Goal: Download file/media

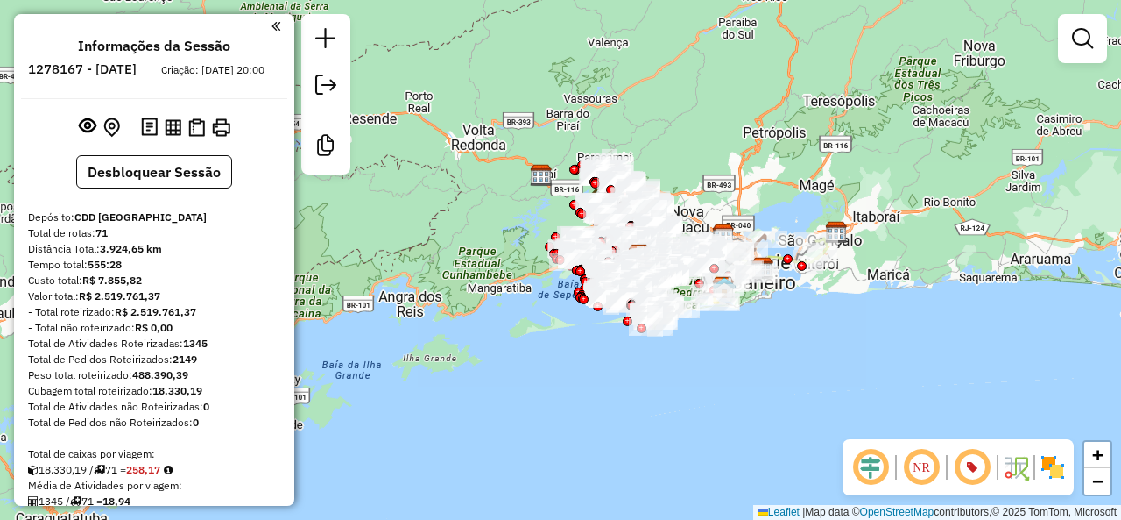
scroll to position [88, 0]
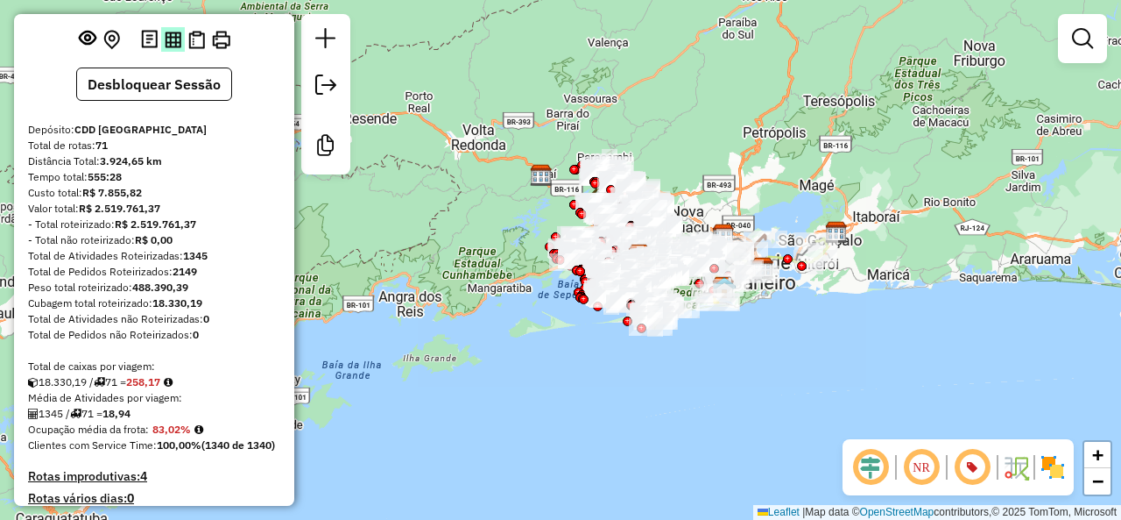
click at [170, 48] on img at bounding box center [173, 40] width 17 height 17
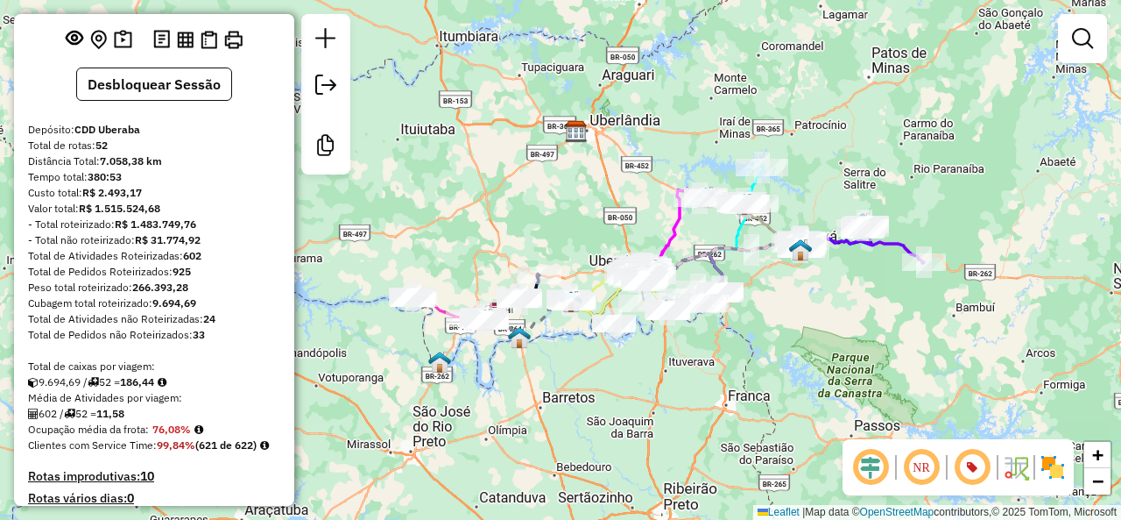
scroll to position [175, 0]
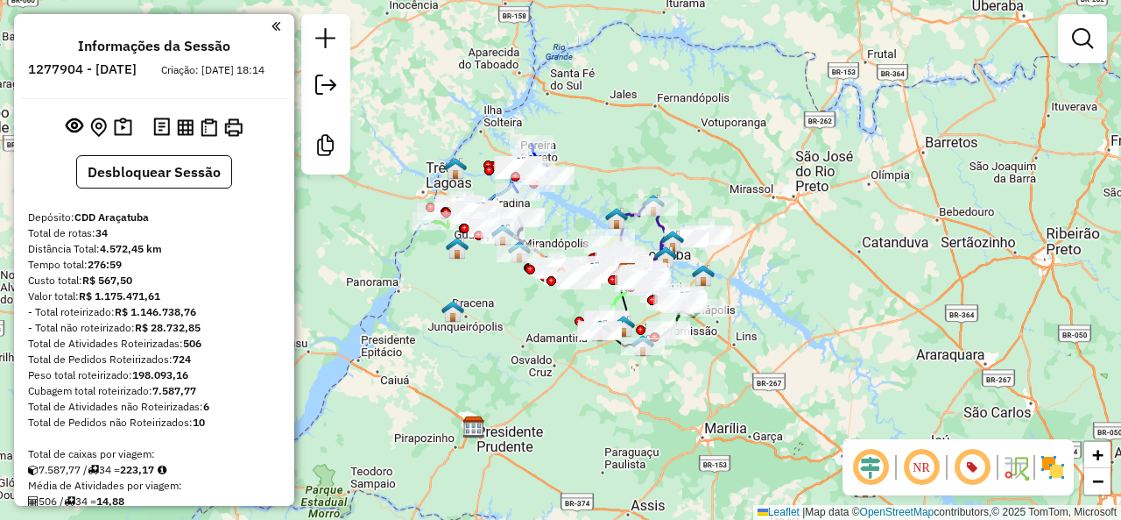
scroll to position [88, 0]
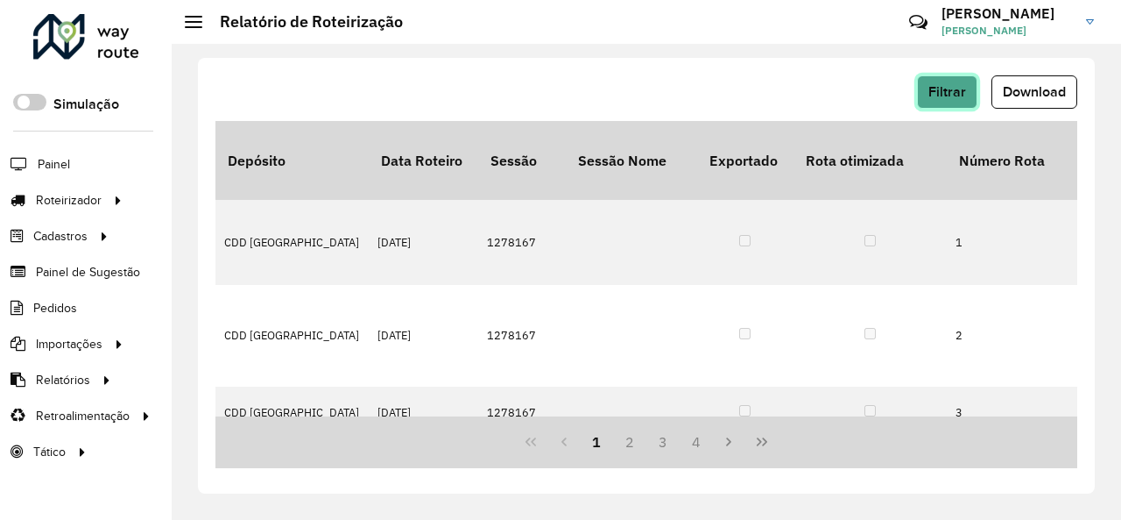
click at [955, 86] on span "Filtrar" at bounding box center [948, 91] width 38 height 15
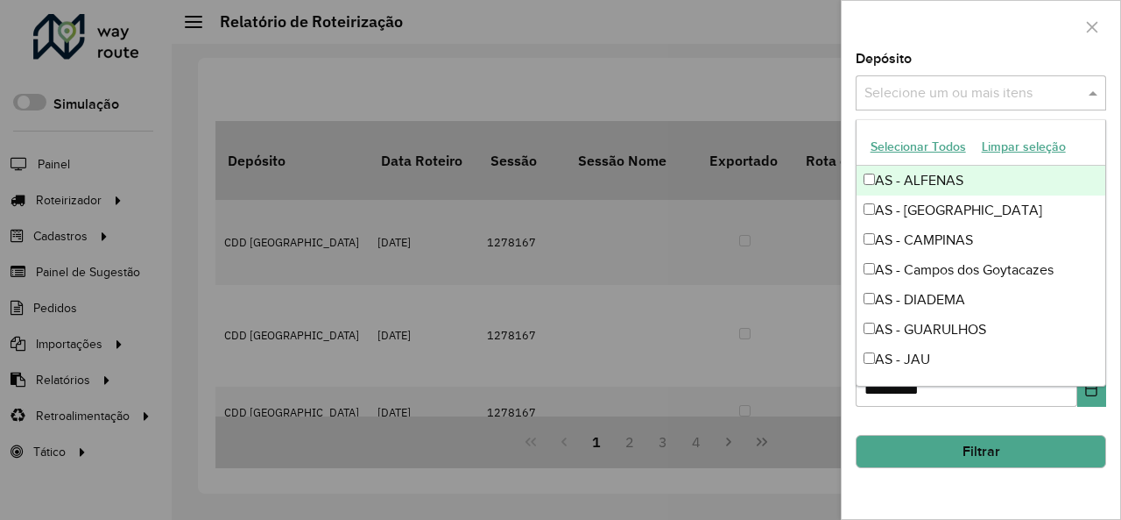
click at [995, 103] on div "Selecione um ou mais itens" at bounding box center [981, 92] width 251 height 35
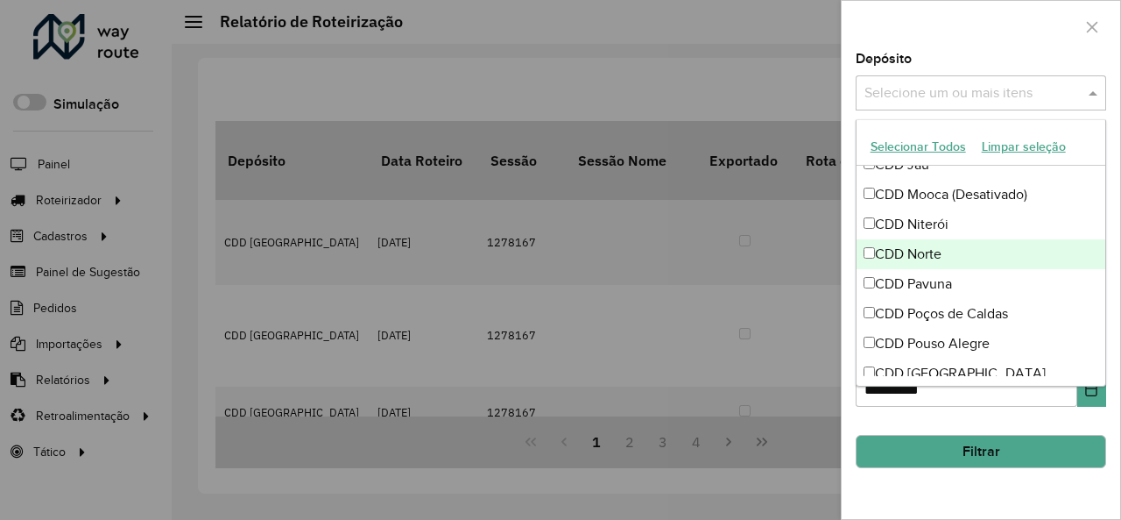
scroll to position [789, 0]
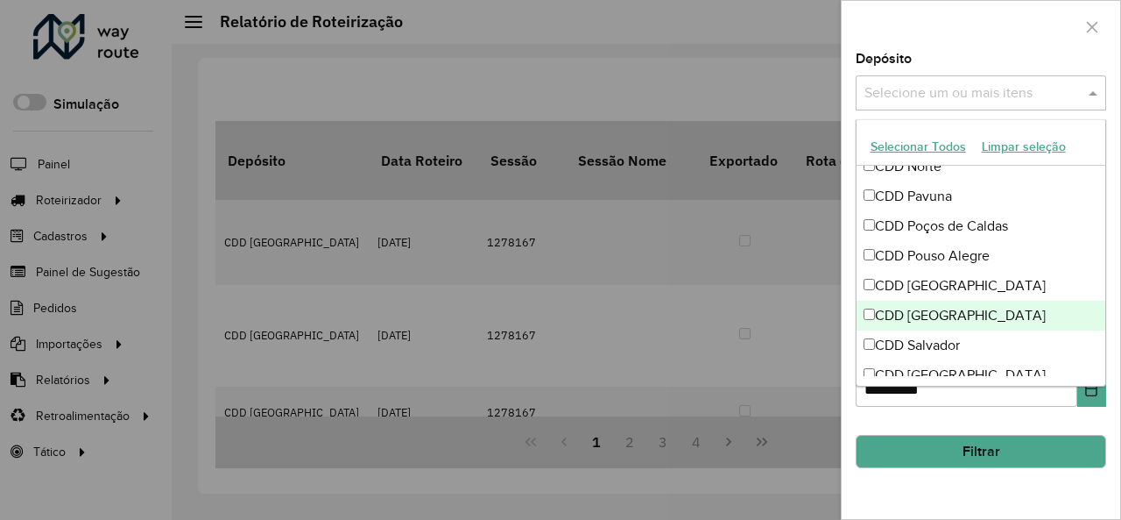
click at [981, 309] on div "CDD [GEOGRAPHIC_DATA]" at bounding box center [982, 316] width 250 height 30
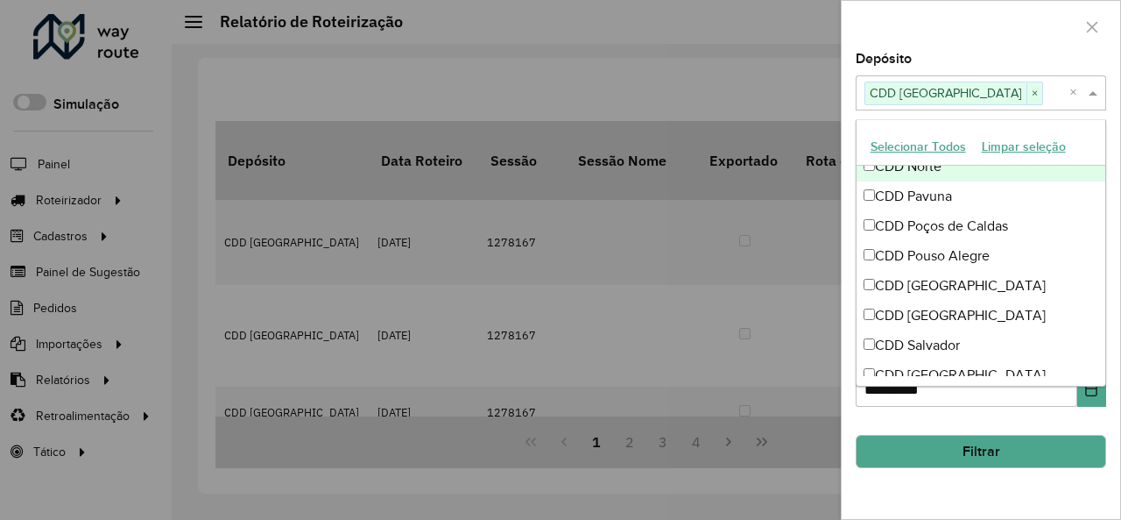
click at [983, 46] on div at bounding box center [981, 27] width 279 height 52
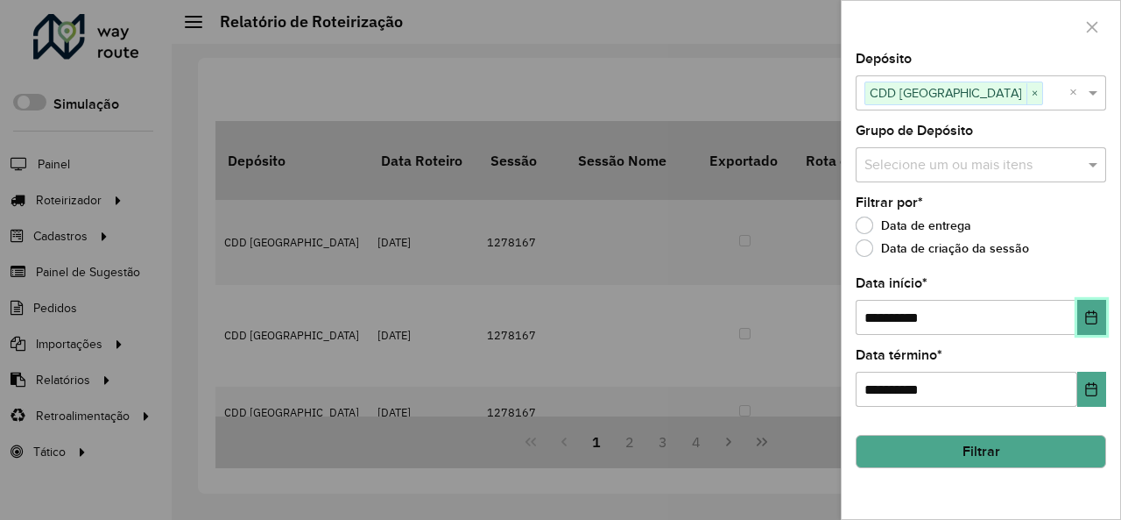
click at [1086, 317] on icon "Choose Date" at bounding box center [1092, 317] width 14 height 14
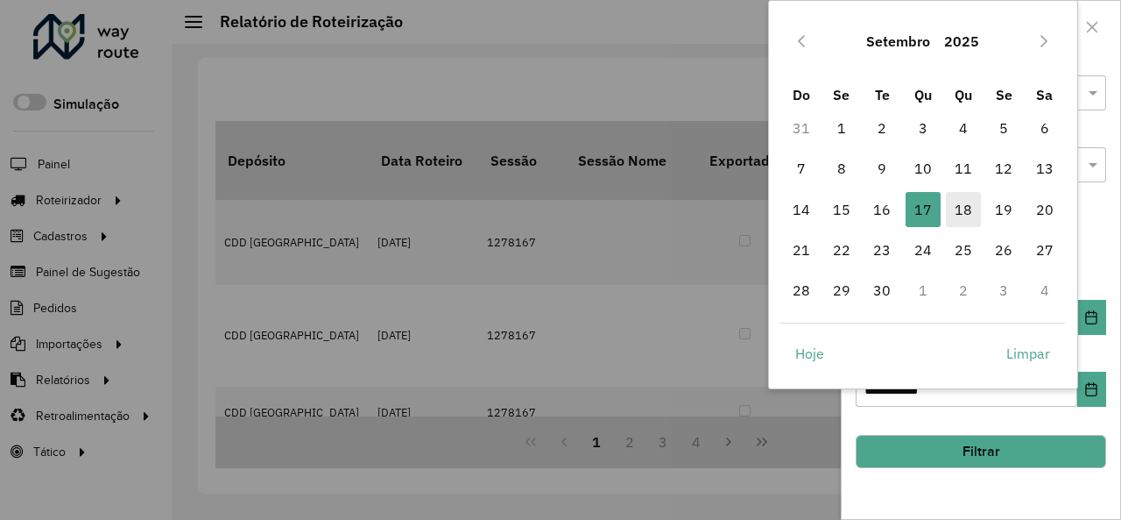
click at [972, 213] on span "18" at bounding box center [963, 209] width 35 height 35
type input "**********"
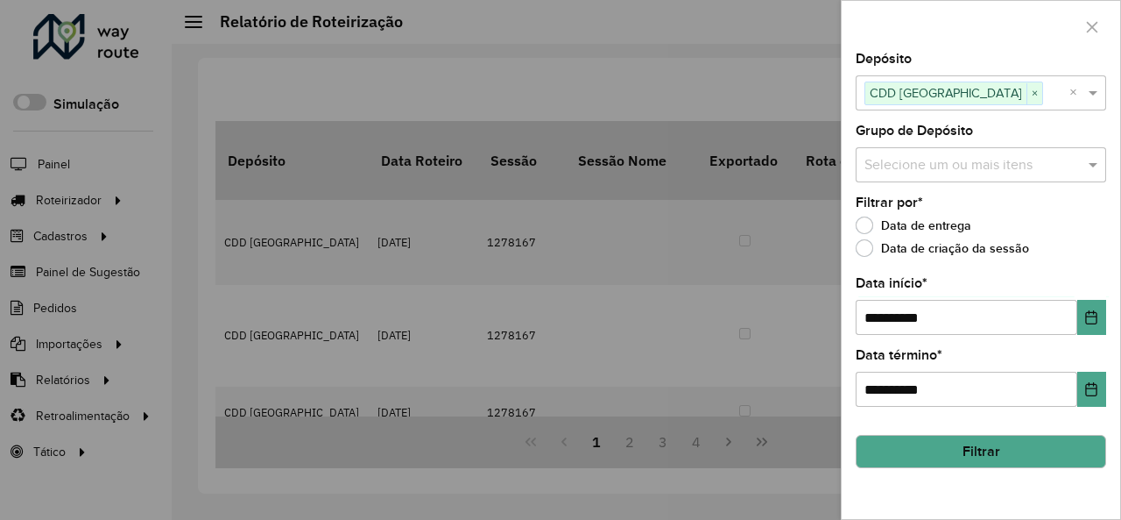
click at [1036, 449] on button "Filtrar" at bounding box center [981, 451] width 251 height 33
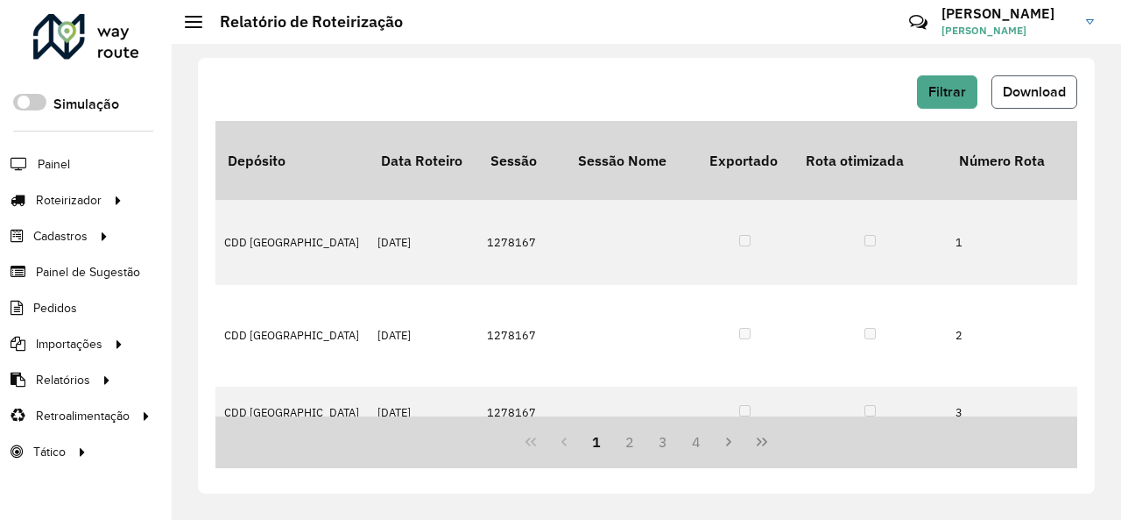
click at [1047, 95] on span "Download" at bounding box center [1034, 91] width 63 height 15
